Goal: Task Accomplishment & Management: Manage account settings

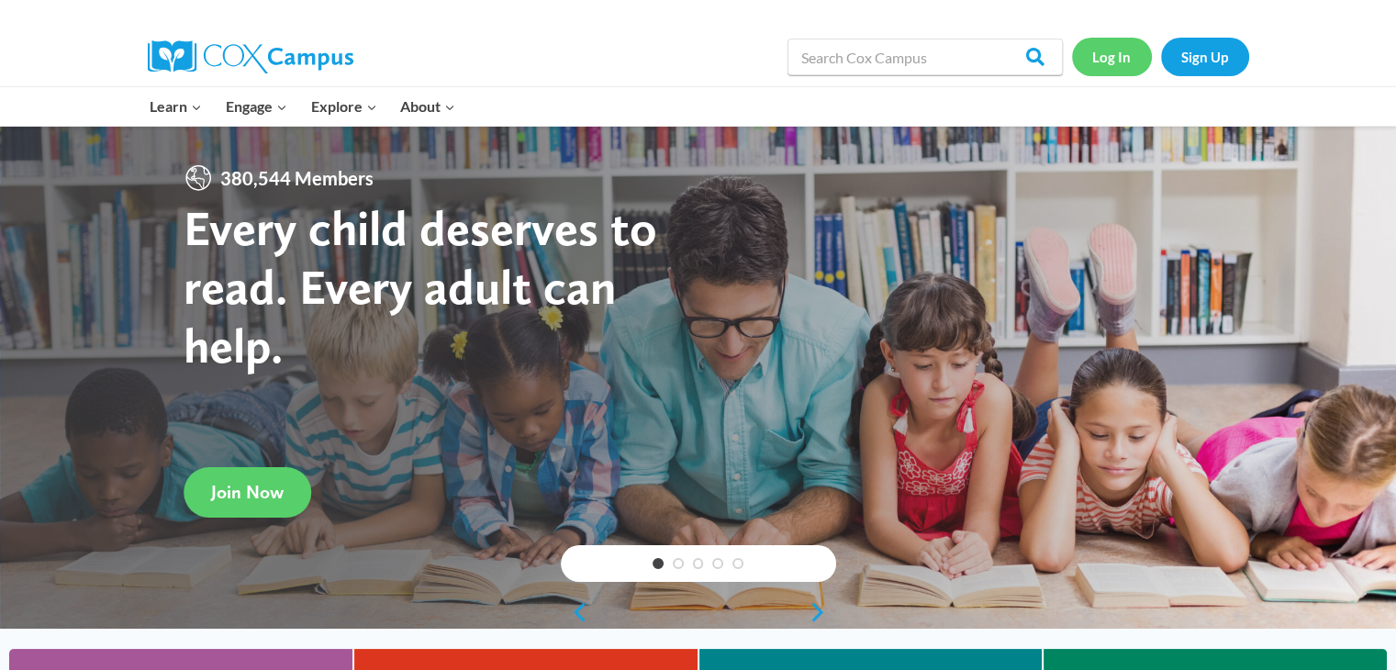
click at [1098, 72] on link "Log In" at bounding box center [1112, 57] width 80 height 38
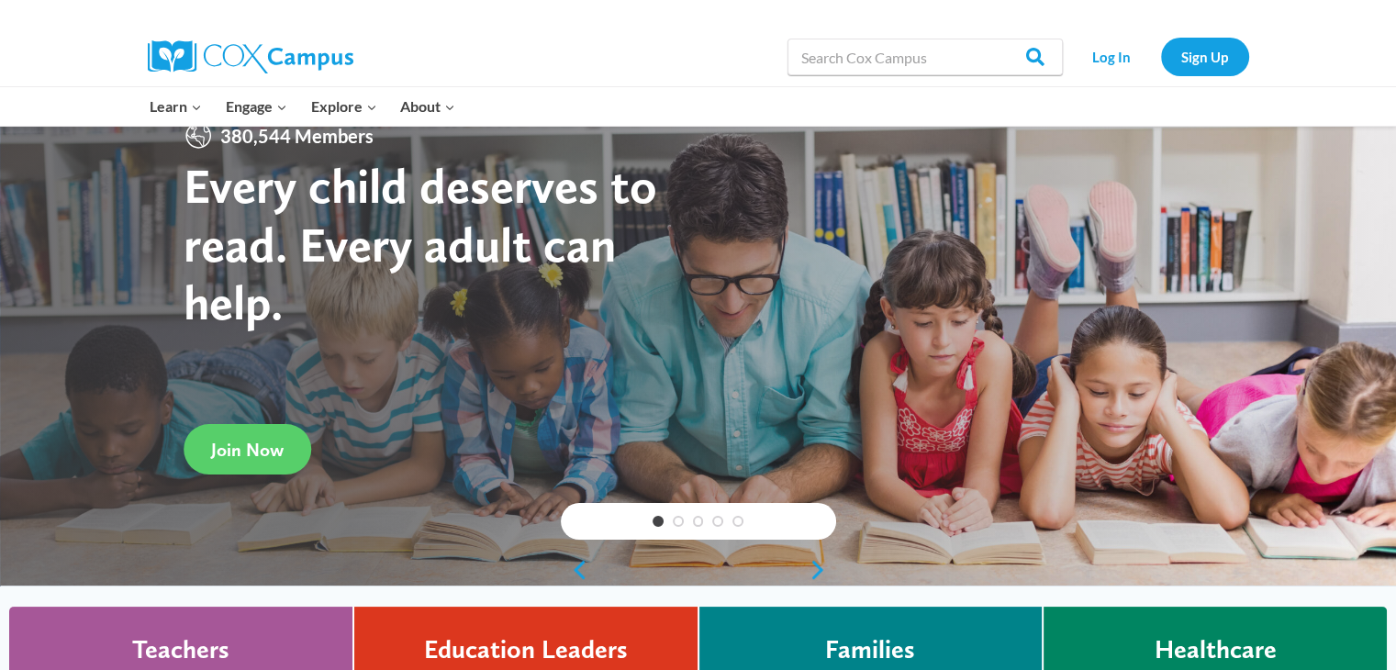
scroll to position [51, 0]
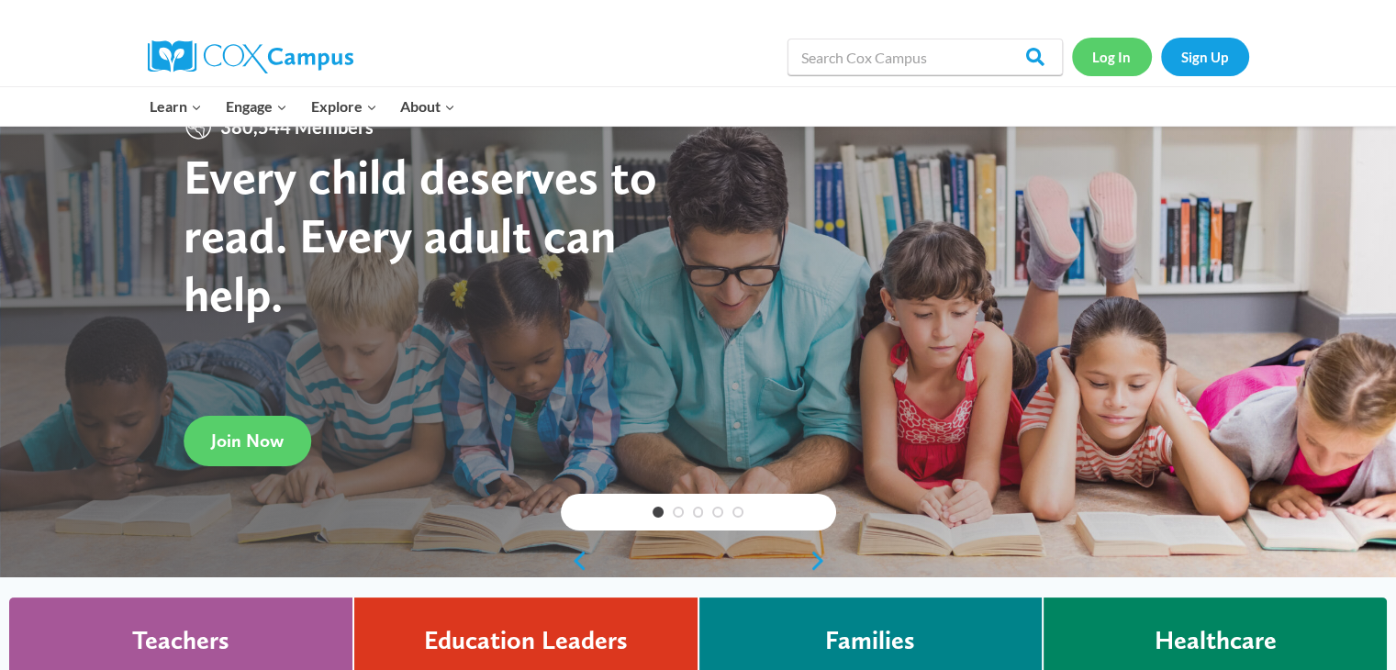
click at [1108, 52] on link "Log In" at bounding box center [1112, 57] width 80 height 38
